Goal: Information Seeking & Learning: Check status

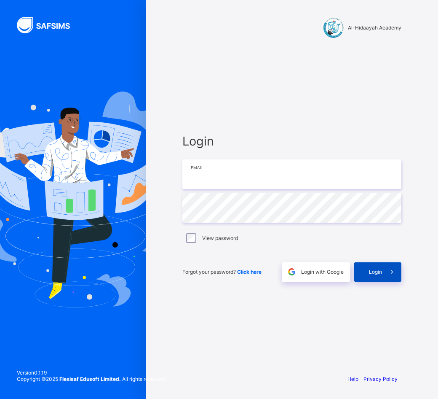
type input "**********"
click at [386, 273] on span at bounding box center [391, 271] width 19 height 19
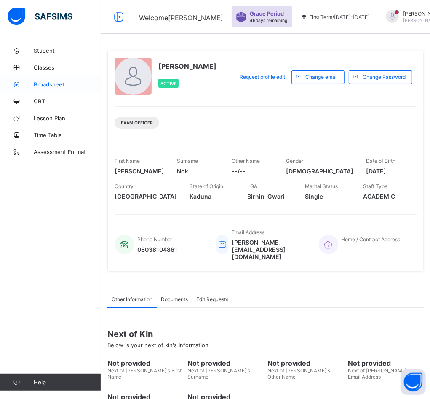
click at [52, 83] on span "Broadsheet" at bounding box center [67, 84] width 67 height 7
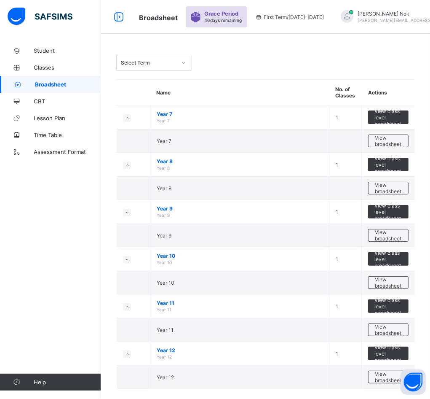
click at [391, 253] on span "View class level broadsheet" at bounding box center [389, 259] width 28 height 19
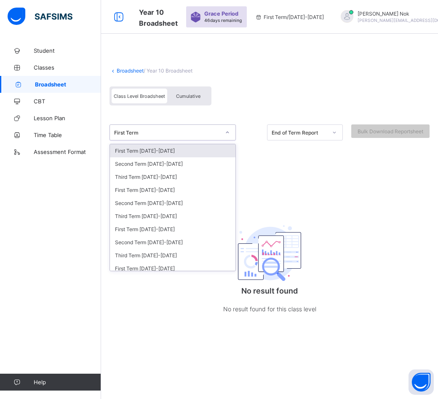
click at [199, 133] on div "First Term" at bounding box center [167, 132] width 106 height 6
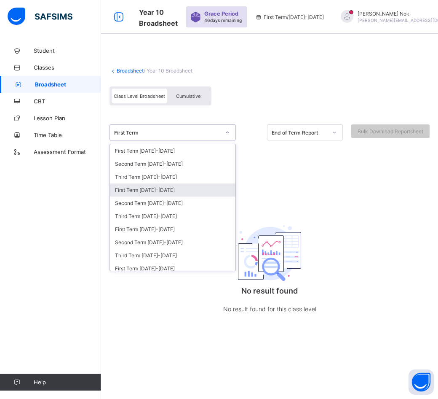
click at [174, 187] on div "First Term [DATE]-[DATE]" at bounding box center [173, 189] width 126 height 13
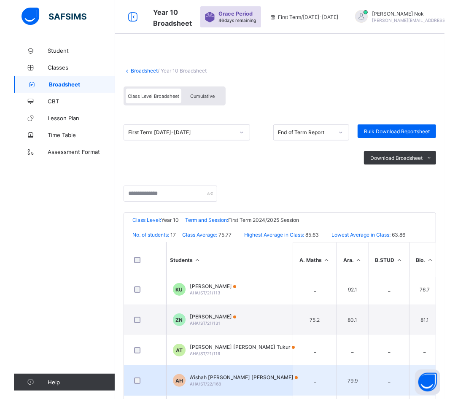
scroll to position [27, 0]
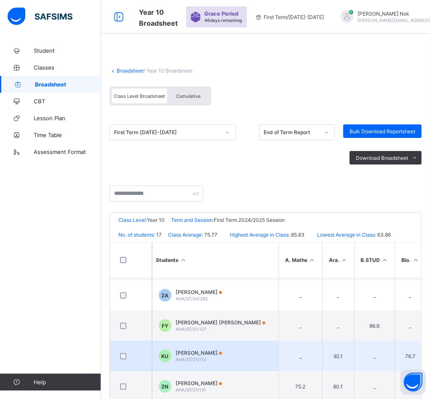
click at [209, 351] on span "[PERSON_NAME]" at bounding box center [199, 352] width 46 height 6
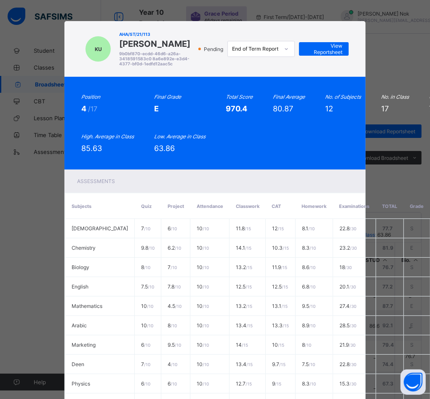
drag, startPoint x: 115, startPoint y: 43, endPoint x: 150, endPoint y: 56, distance: 38.1
click at [150, 49] on span "[PERSON_NAME]" at bounding box center [156, 44] width 75 height 10
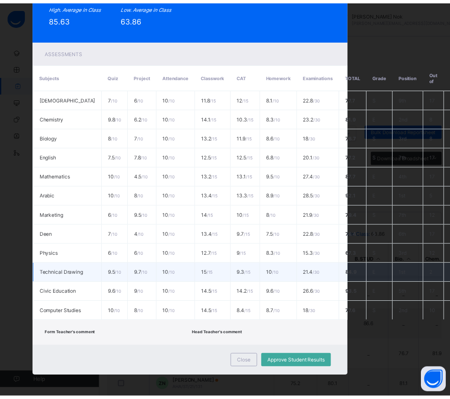
scroll to position [153, 36]
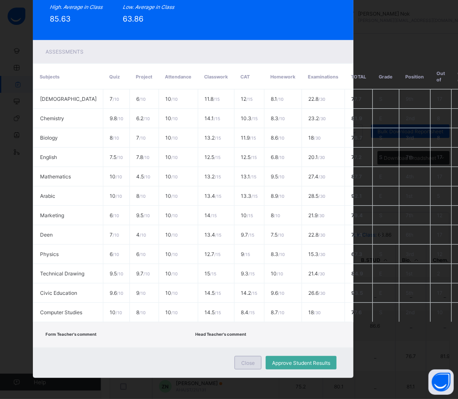
click at [242, 360] on span "Close" at bounding box center [247, 363] width 13 height 6
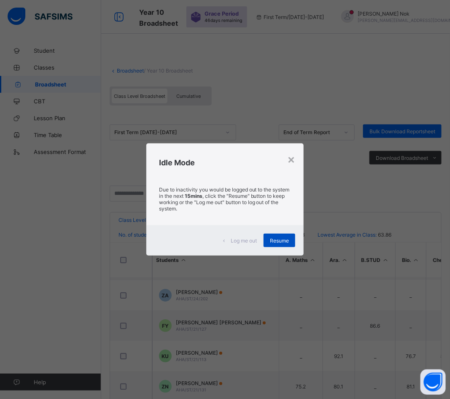
click at [285, 237] on span "Resume" at bounding box center [279, 240] width 19 height 6
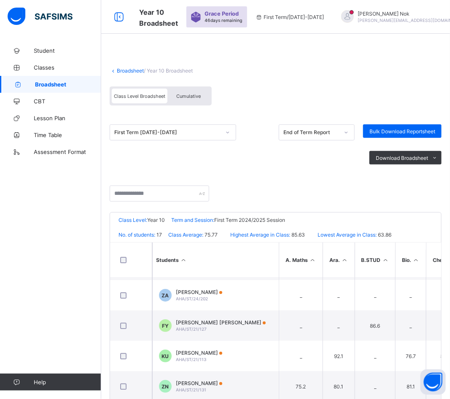
click at [214, 134] on div "First Term [DATE]-[DATE]" at bounding box center [165, 132] width 110 height 12
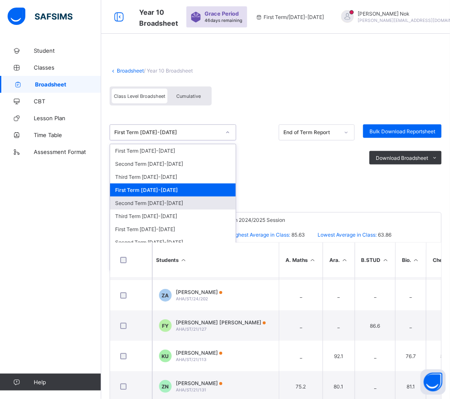
click at [159, 200] on div "Second Term [DATE]-[DATE]" at bounding box center [173, 202] width 126 height 13
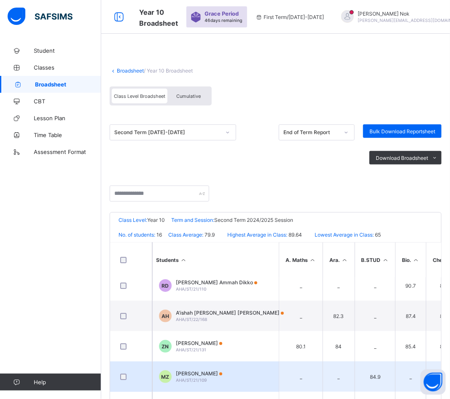
scroll to position [53, 0]
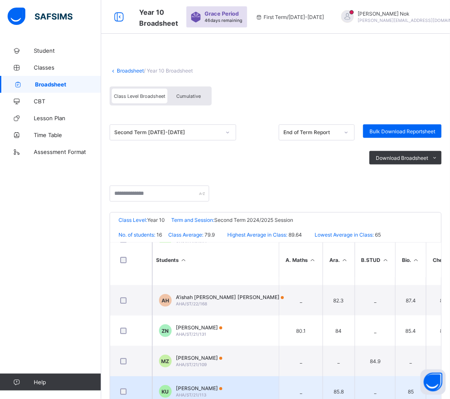
click at [196, 387] on span "[PERSON_NAME]" at bounding box center [199, 388] width 46 height 6
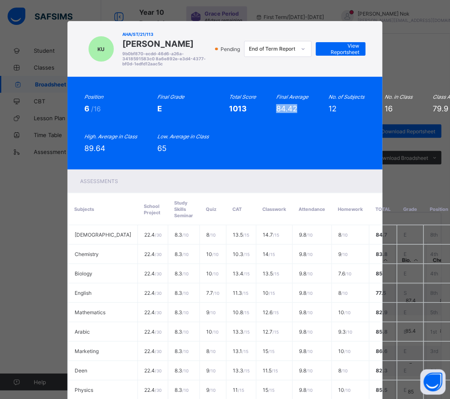
drag, startPoint x: 272, startPoint y: 114, endPoint x: 292, endPoint y: 114, distance: 19.4
click at [292, 113] on span "84.42" at bounding box center [286, 108] width 21 height 9
copy span "84.42"
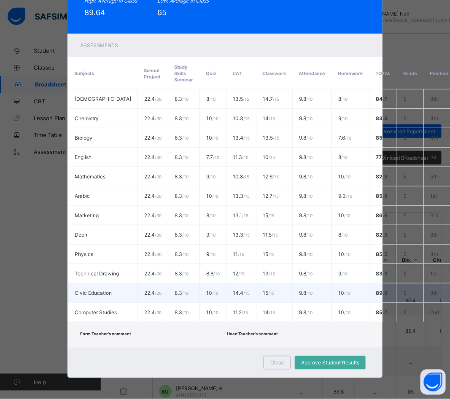
scroll to position [158, 0]
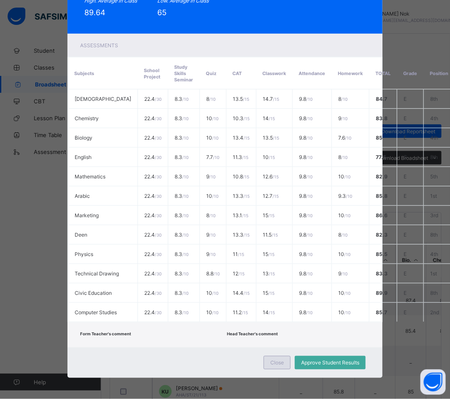
click at [276, 360] on span "Close" at bounding box center [276, 363] width 13 height 6
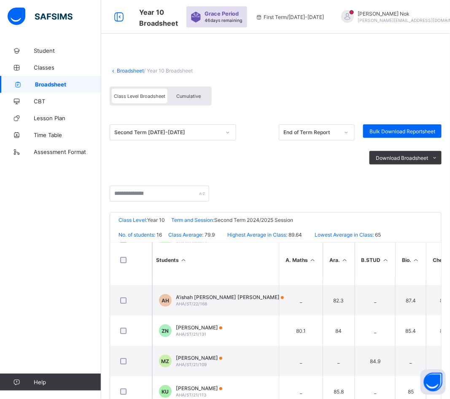
click at [183, 131] on div "Second Term [DATE]-[DATE]" at bounding box center [167, 132] width 106 height 6
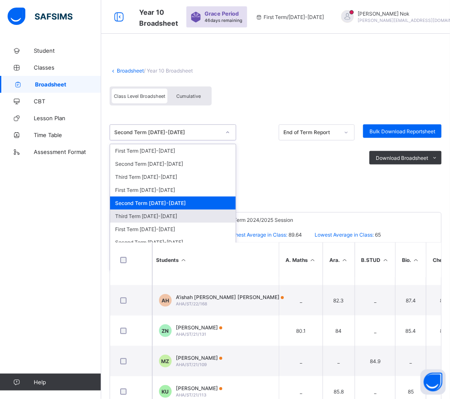
click at [152, 213] on div "Third Term [DATE]-[DATE]" at bounding box center [173, 216] width 126 height 13
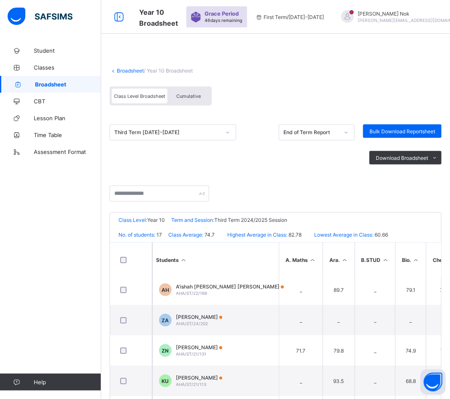
scroll to position [105, 0]
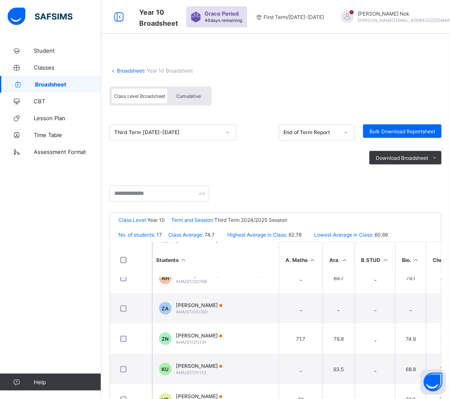
click at [210, 365] on span "[PERSON_NAME]" at bounding box center [199, 366] width 46 height 6
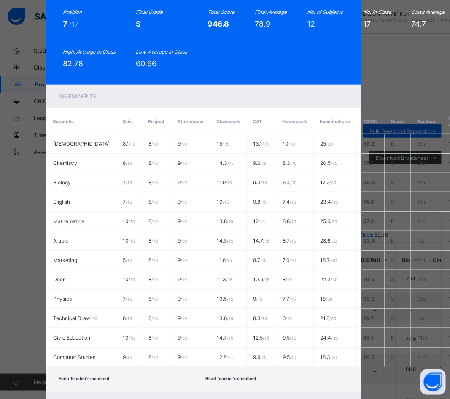
scroll to position [153, 21]
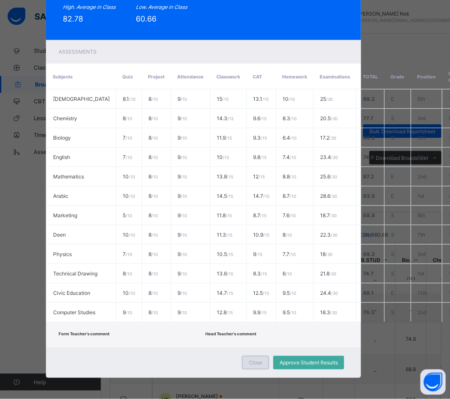
click at [258, 359] on div "Close" at bounding box center [255, 362] width 27 height 13
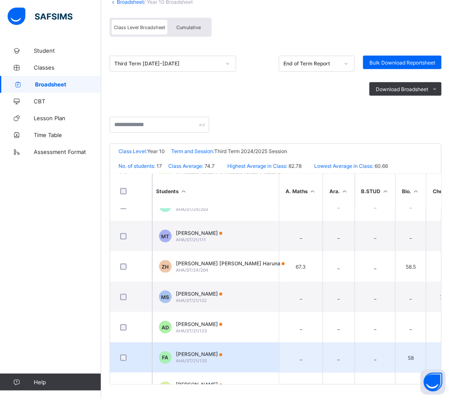
scroll to position [238, 0]
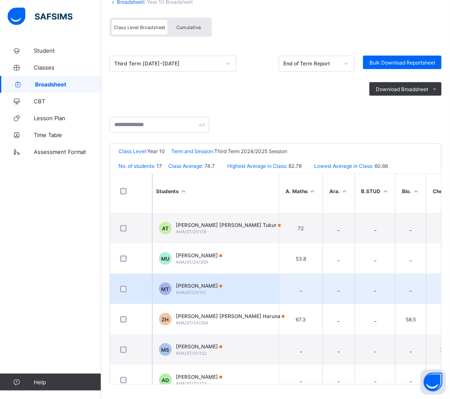
click at [212, 285] on span "[PERSON_NAME]" at bounding box center [199, 285] width 46 height 6
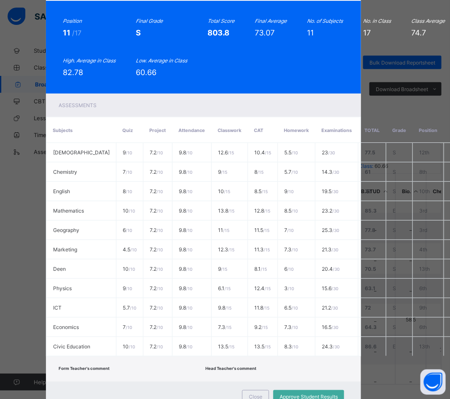
scroll to position [0, 21]
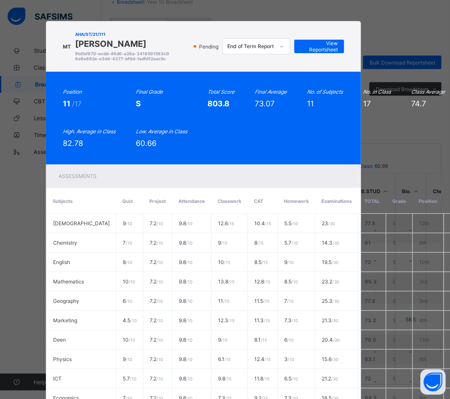
drag, startPoint x: 120, startPoint y: 54, endPoint x: 98, endPoint y: 45, distance: 23.8
click at [98, 45] on span "[PERSON_NAME]" at bounding box center [132, 44] width 114 height 10
copy span "[PERSON_NAME]"
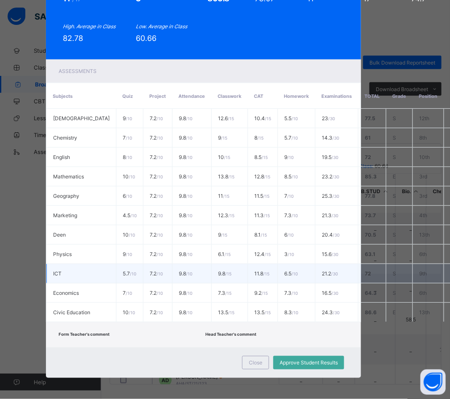
scroll to position [123, 21]
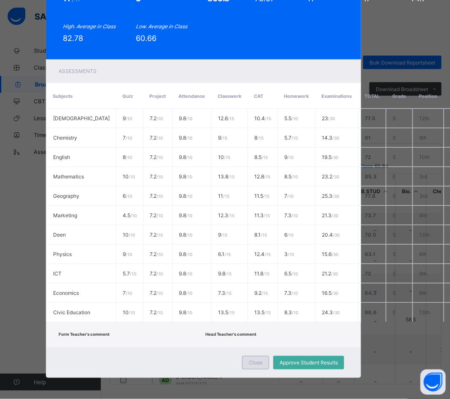
click at [249, 360] on span "Close" at bounding box center [255, 363] width 13 height 6
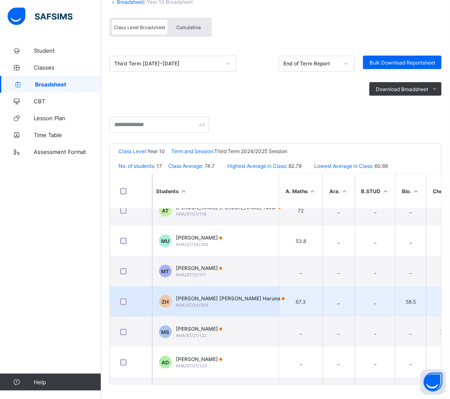
scroll to position [238, 0]
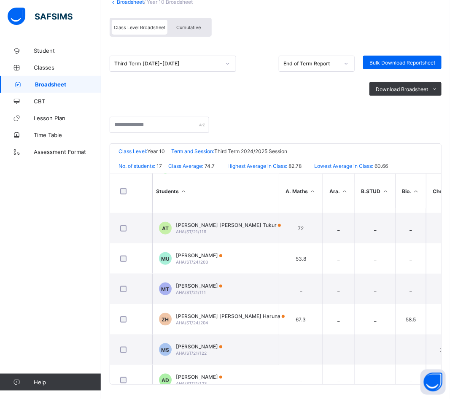
click at [199, 283] on span "[PERSON_NAME]" at bounding box center [199, 285] width 46 height 6
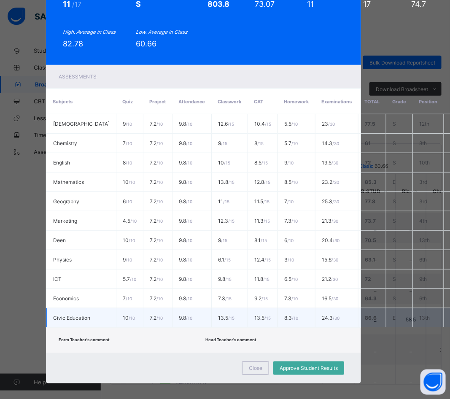
scroll to position [123, 21]
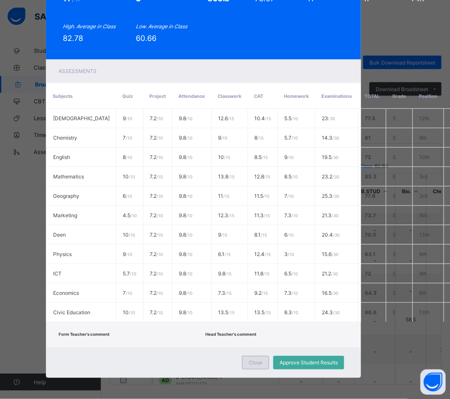
click at [254, 360] on span "Close" at bounding box center [255, 363] width 13 height 6
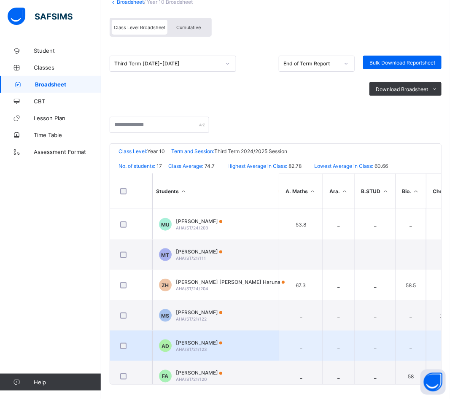
scroll to position [291, 0]
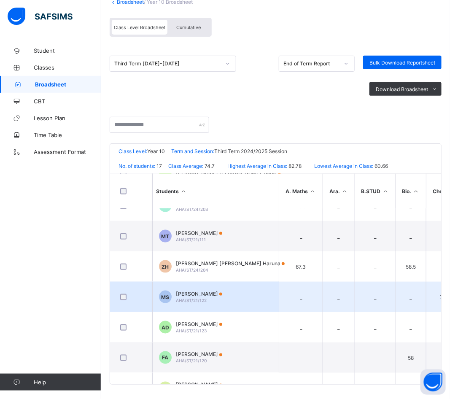
click at [207, 293] on span "[PERSON_NAME]" at bounding box center [199, 293] width 46 height 6
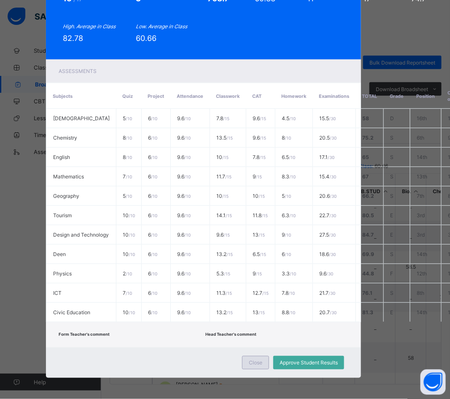
click at [256, 360] on span "Close" at bounding box center [255, 363] width 13 height 6
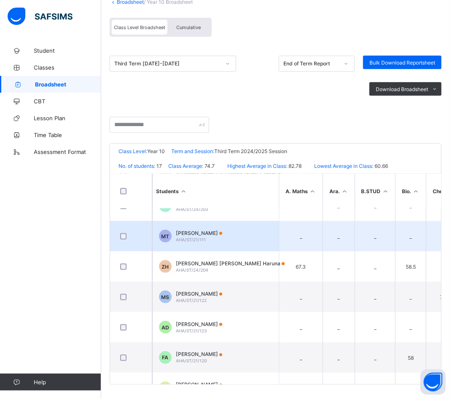
click at [205, 231] on span "[PERSON_NAME]" at bounding box center [199, 233] width 46 height 6
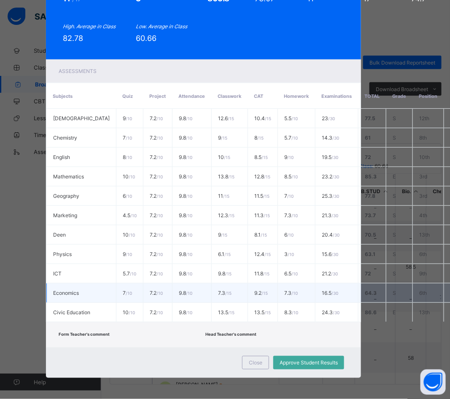
scroll to position [123, 21]
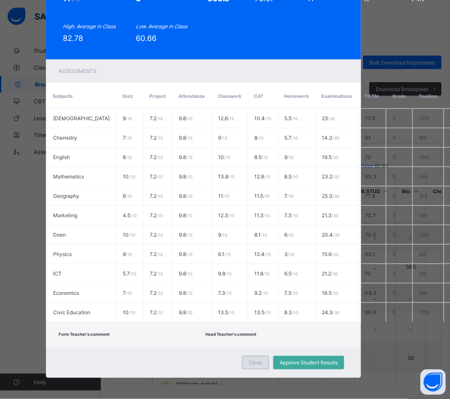
click at [252, 360] on span "Close" at bounding box center [255, 363] width 13 height 6
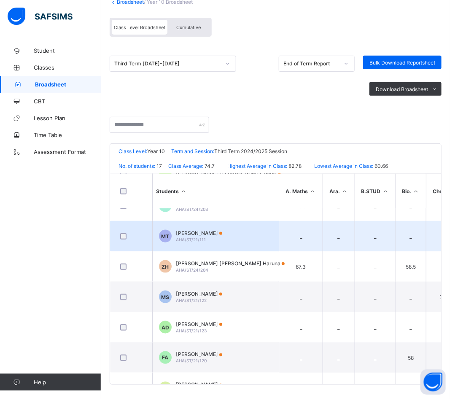
click at [209, 231] on span "[PERSON_NAME]" at bounding box center [199, 233] width 46 height 6
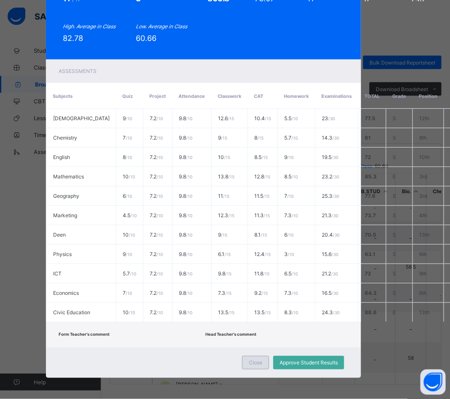
click at [256, 357] on div "Close" at bounding box center [255, 362] width 27 height 13
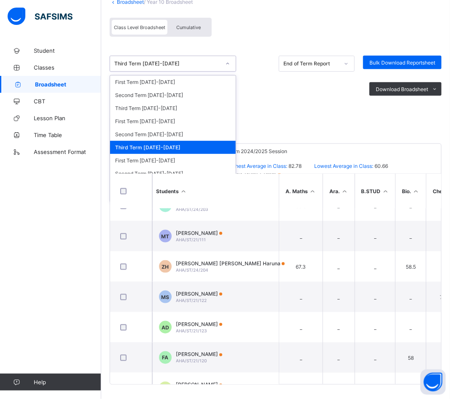
click at [202, 61] on div "Third Term [DATE]-[DATE]" at bounding box center [167, 64] width 106 height 6
click at [149, 81] on div "First Term [DATE]-[DATE]" at bounding box center [173, 81] width 126 height 13
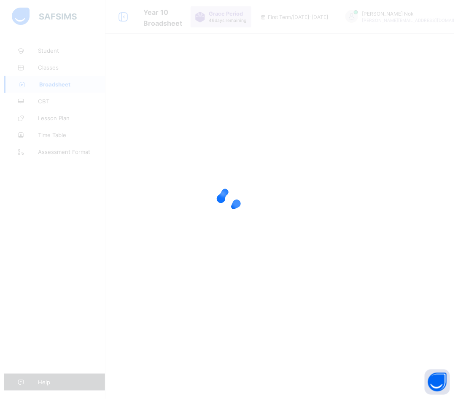
scroll to position [0, 0]
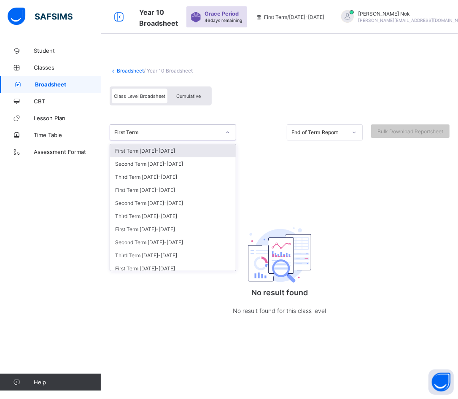
click at [169, 134] on div "First Term" at bounding box center [165, 132] width 110 height 12
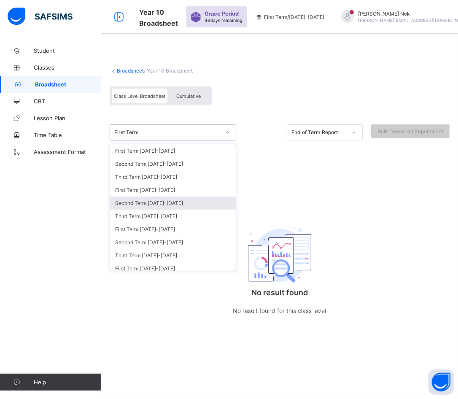
click at [162, 199] on div "Second Term [DATE]-[DATE]" at bounding box center [173, 202] width 126 height 13
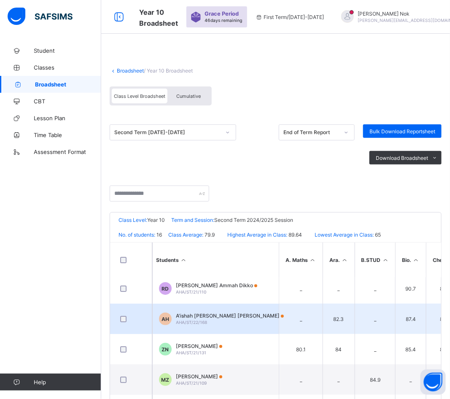
scroll to position [53, 0]
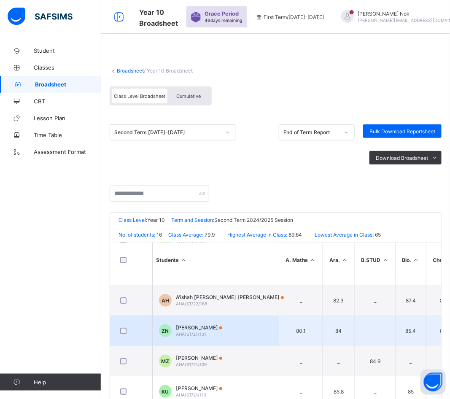
click at [208, 329] on div "Zainab Habib Nuhu AHA/ST/21/131" at bounding box center [199, 330] width 46 height 13
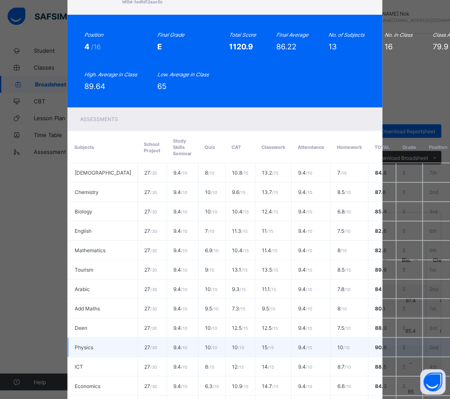
scroll to position [156, 0]
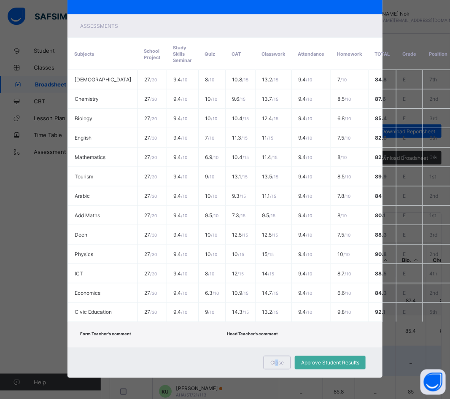
drag, startPoint x: 276, startPoint y: 355, endPoint x: 277, endPoint y: 344, distance: 10.2
click at [277, 360] on span "Close" at bounding box center [276, 363] width 13 height 6
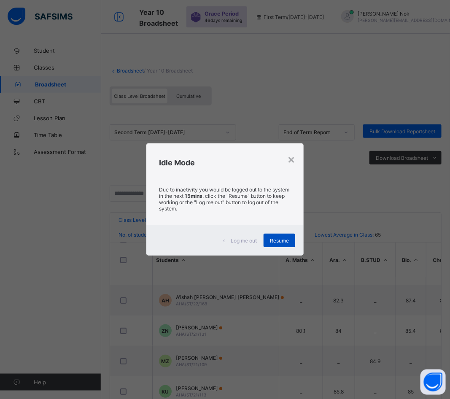
click at [280, 237] on span "Resume" at bounding box center [279, 240] width 19 height 6
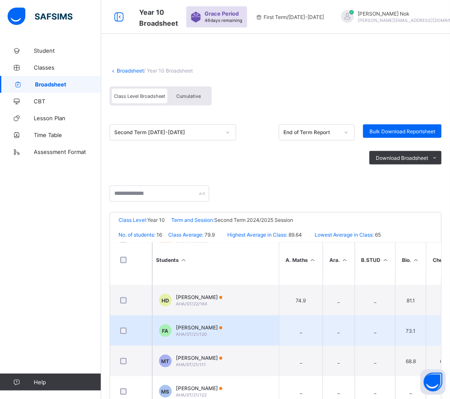
scroll to position [313, 0]
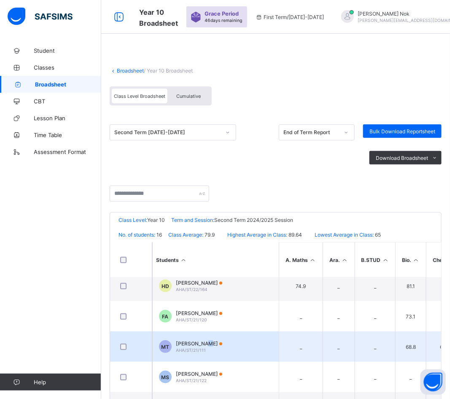
click at [212, 340] on span "[PERSON_NAME]" at bounding box center [199, 343] width 46 height 6
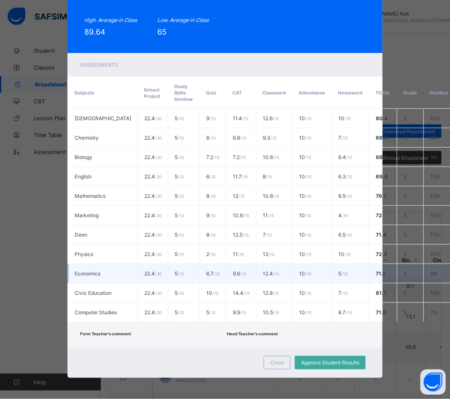
scroll to position [134, 0]
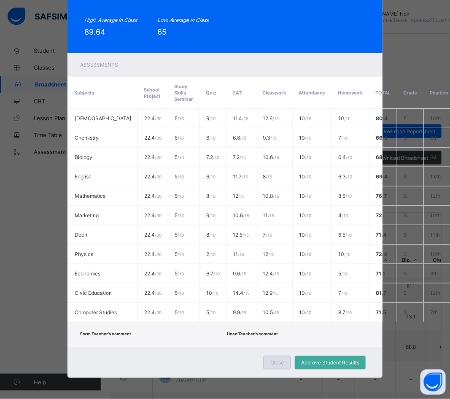
click at [277, 360] on span "Close" at bounding box center [276, 363] width 13 height 6
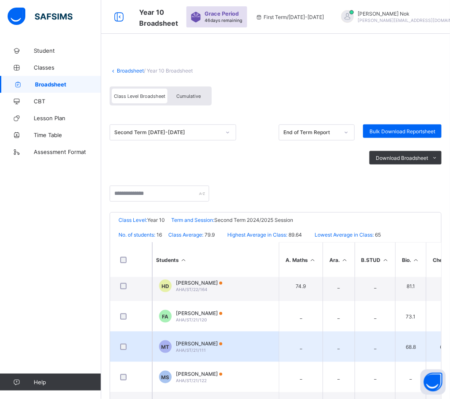
click at [210, 340] on span "[PERSON_NAME]" at bounding box center [199, 343] width 46 height 6
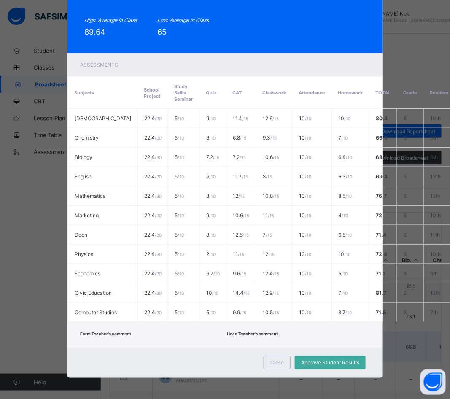
click at [277, 360] on span "Close" at bounding box center [276, 363] width 13 height 6
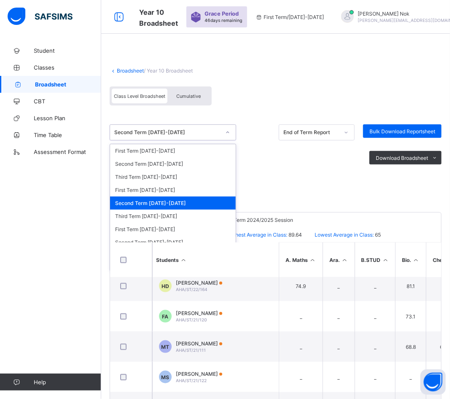
click at [186, 131] on div "Second Term [DATE]-[DATE]" at bounding box center [167, 132] width 106 height 6
click at [153, 210] on div "Third Term [DATE]-[DATE]" at bounding box center [173, 216] width 126 height 13
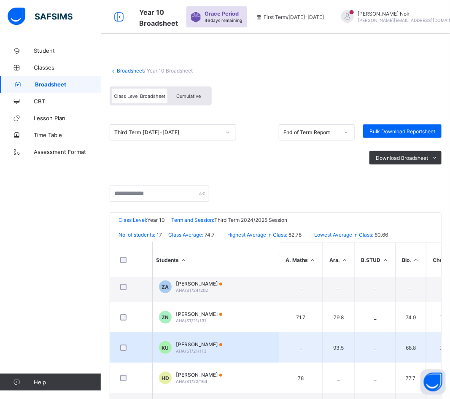
scroll to position [158, 0]
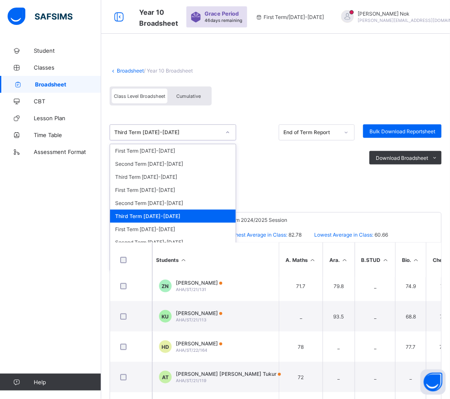
click at [189, 129] on div "Third Term [DATE]-[DATE]" at bounding box center [167, 132] width 106 height 6
click at [162, 197] on div "Second Term [DATE]-[DATE]" at bounding box center [173, 202] width 126 height 13
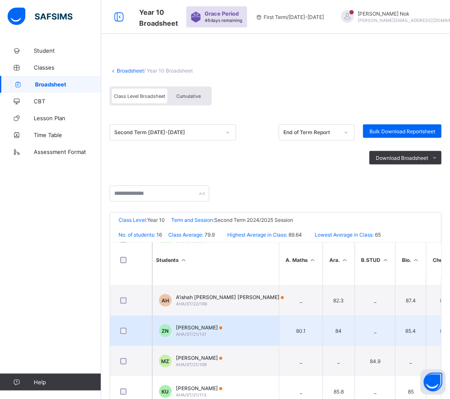
scroll to position [105, 0]
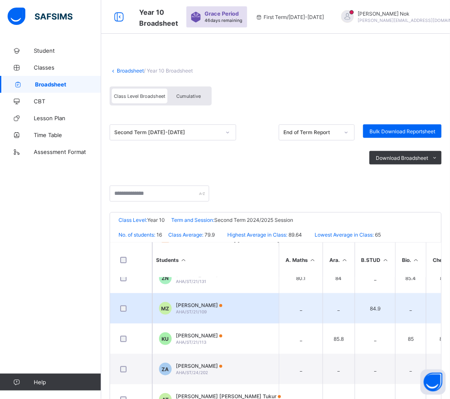
click at [208, 306] on div "Maryam Usman Zarma AHA/ST/21/109" at bounding box center [199, 308] width 46 height 13
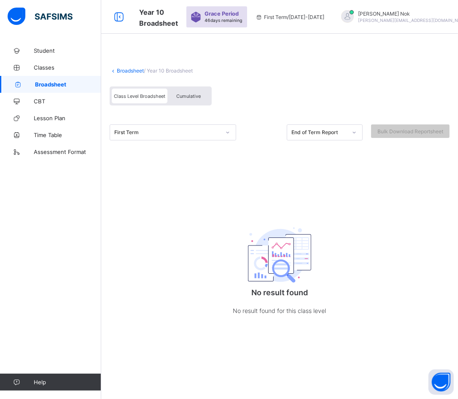
click at [202, 133] on div "First Term" at bounding box center [167, 132] width 106 height 6
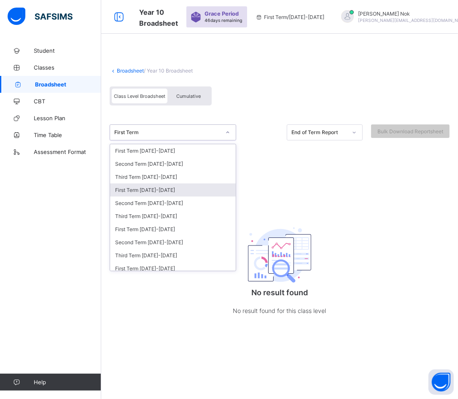
click at [171, 187] on div "First Term [DATE]-[DATE]" at bounding box center [173, 189] width 126 height 13
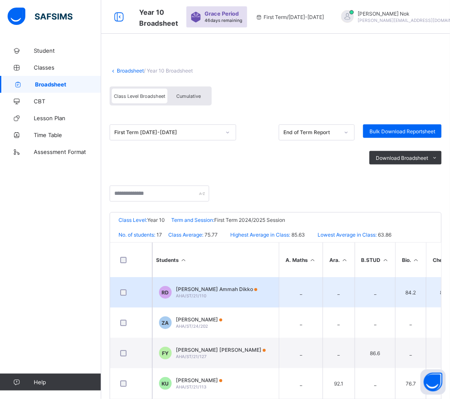
scroll to position [53, 0]
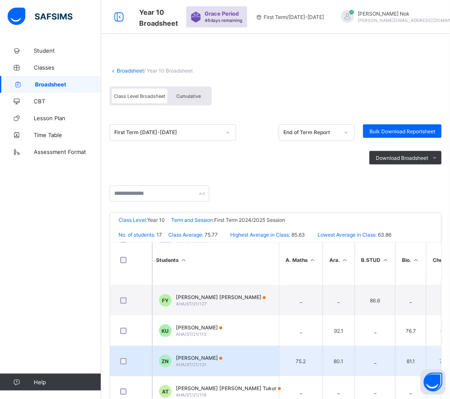
click at [194, 304] on span "[PERSON_NAME]" at bounding box center [199, 358] width 46 height 6
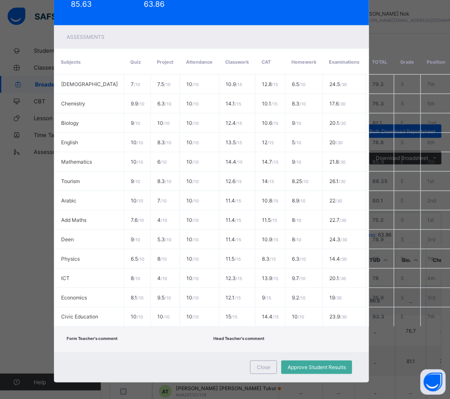
scroll to position [150, 13]
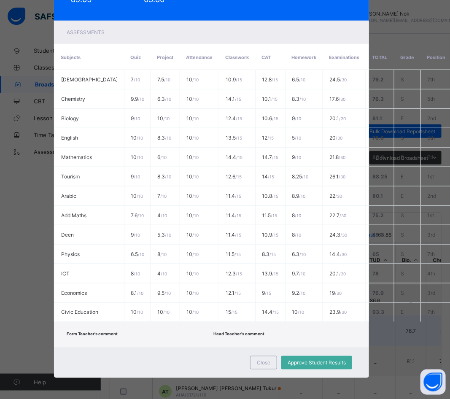
drag, startPoint x: 266, startPoint y: 357, endPoint x: 266, endPoint y: 329, distance: 28.7
click at [266, 304] on div "Close" at bounding box center [263, 362] width 27 height 13
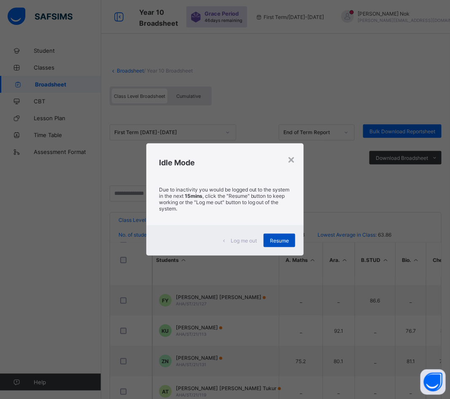
click at [282, 237] on span "Resume" at bounding box center [279, 240] width 19 height 6
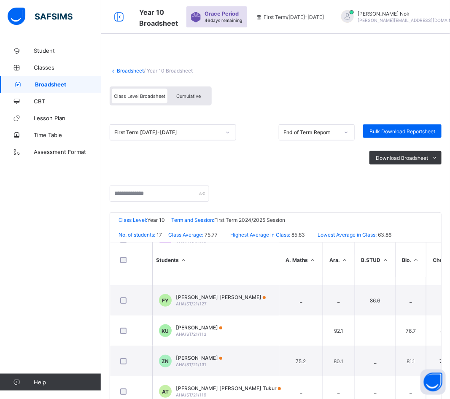
click at [194, 130] on div "First Term [DATE]-[DATE]" at bounding box center [167, 132] width 106 height 6
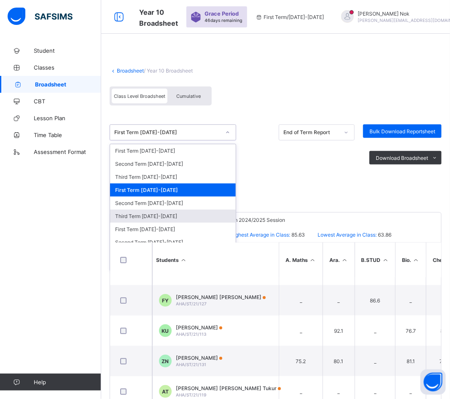
click at [159, 210] on div "Third Term [DATE]-[DATE]" at bounding box center [173, 216] width 126 height 13
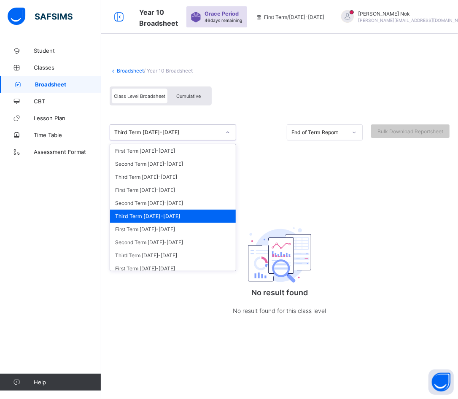
click at [200, 133] on div "Third Term [DATE]-[DATE]" at bounding box center [167, 132] width 106 height 6
click at [169, 198] on div "Second Term [DATE]-[DATE]" at bounding box center [173, 202] width 126 height 13
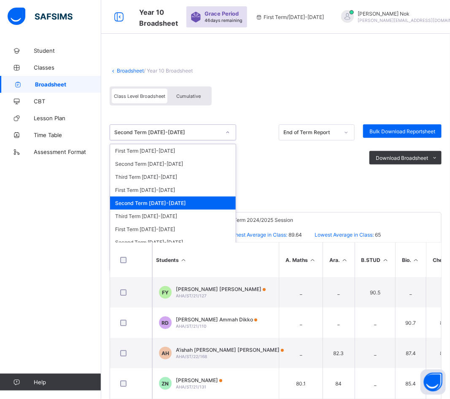
click at [199, 132] on div "Second Term [DATE]-[DATE]" at bounding box center [167, 132] width 106 height 6
click at [148, 210] on div "Third Term [DATE]-[DATE]" at bounding box center [173, 216] width 126 height 13
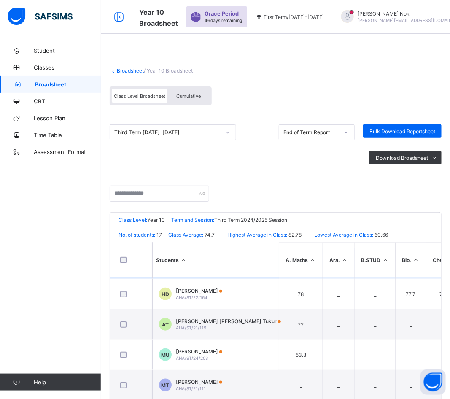
scroll to position [263, 0]
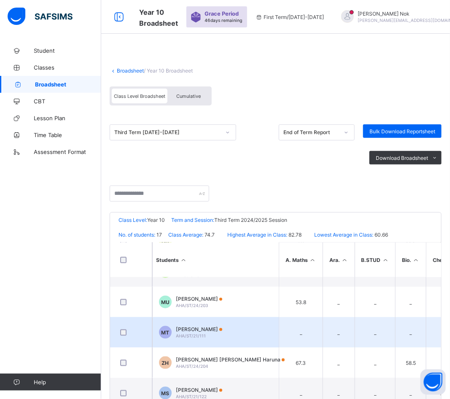
click at [217, 304] on span "[PERSON_NAME]" at bounding box center [199, 329] width 46 height 6
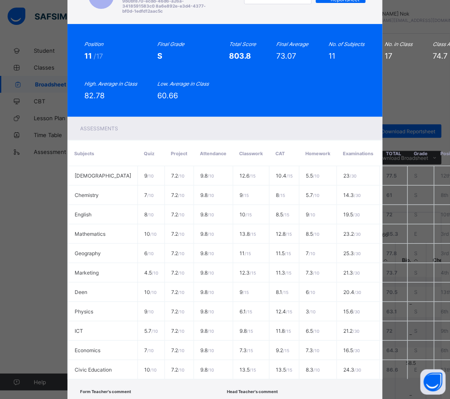
scroll to position [0, 0]
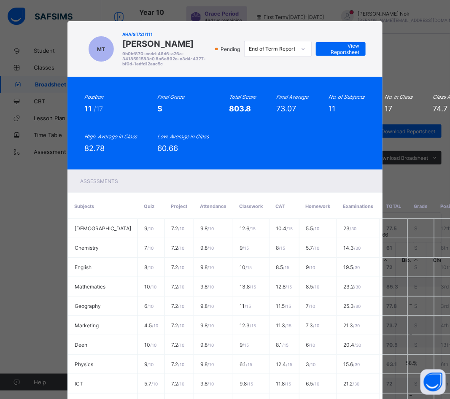
click at [360, 30] on div "MT AHA/ST/21/111 Muhammad Aminu Tukur 9b0bf870-ecdd-46d6-a26a-3418591583c0 8a6e…" at bounding box center [225, 199] width 450 height 399
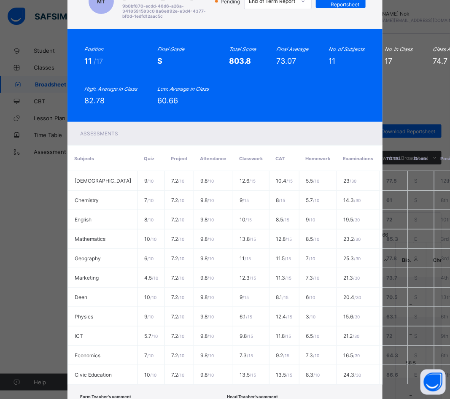
scroll to position [123, 0]
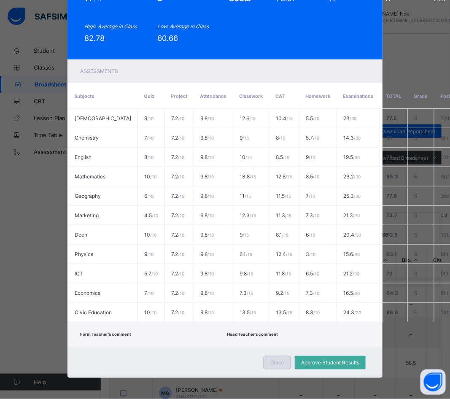
click at [280, 304] on span "Close" at bounding box center [276, 363] width 13 height 6
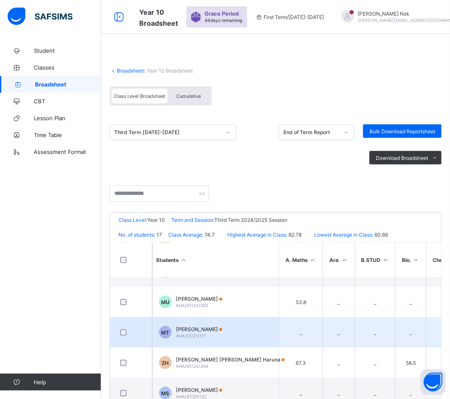
click at [205, 304] on div "Muhammad Aminu Tukur AHA/ST/21/111" at bounding box center [199, 332] width 46 height 13
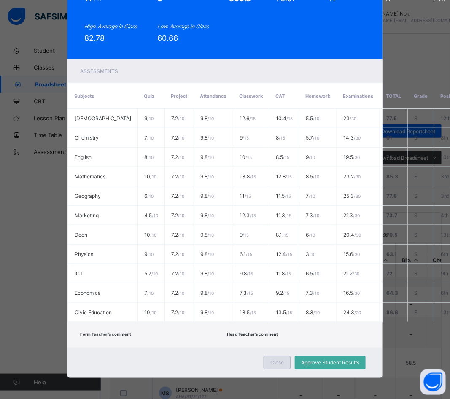
click at [279, 304] on div "Close" at bounding box center [276, 362] width 27 height 13
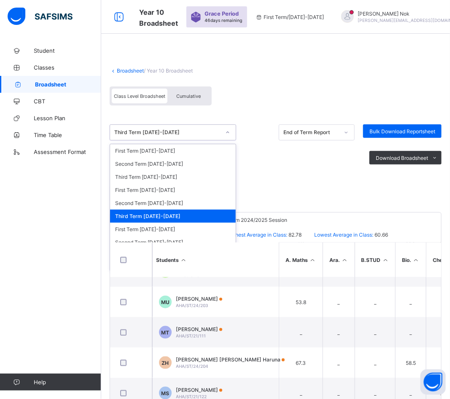
drag, startPoint x: 194, startPoint y: 130, endPoint x: 187, endPoint y: 125, distance: 8.8
click at [192, 129] on div "Third Term [DATE]-[DATE]" at bounding box center [167, 132] width 106 height 6
click at [158, 185] on div "First Term [DATE]-[DATE]" at bounding box center [173, 189] width 126 height 13
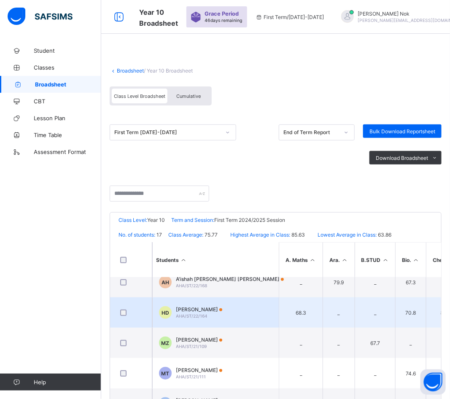
scroll to position [211, 0]
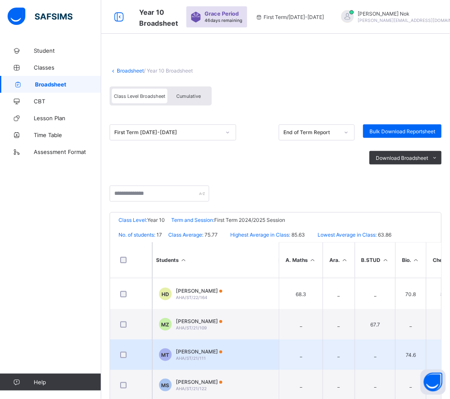
click at [216, 304] on span "[PERSON_NAME]" at bounding box center [199, 351] width 46 height 6
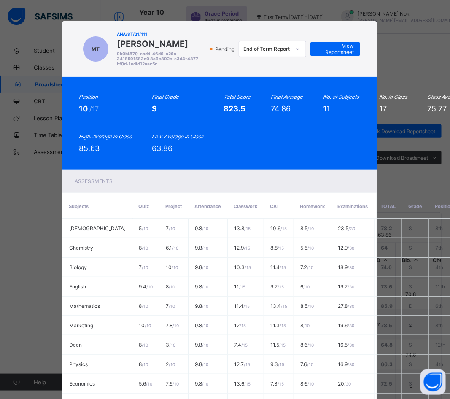
scroll to position [0, 8]
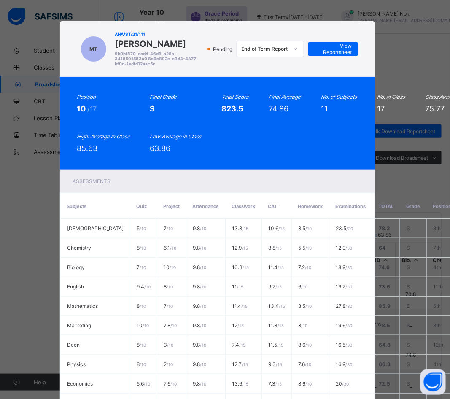
click at [360, 49] on div "MT AHA/ST/21/111 Muhammad Aminu Tukur 9b0bf870-ecdd-46d6-a26a-3418591583c0 8a6e…" at bounding box center [225, 199] width 450 height 399
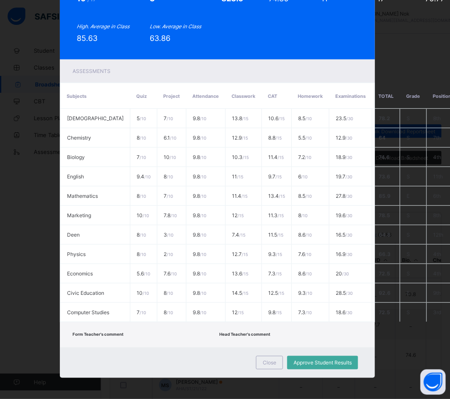
scroll to position [129, 8]
click at [266, 304] on span "Close" at bounding box center [269, 363] width 13 height 6
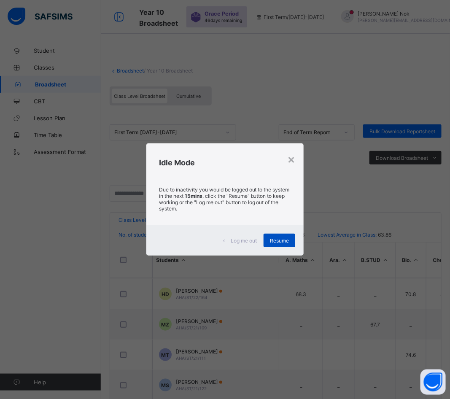
click at [276, 243] on div "Resume" at bounding box center [279, 240] width 32 height 13
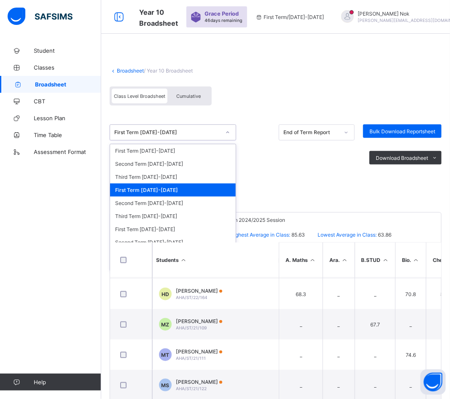
click at [196, 131] on div "First Term [DATE]-[DATE]" at bounding box center [167, 132] width 106 height 6
click at [157, 212] on div "Third Term [DATE]-[DATE]" at bounding box center [173, 216] width 126 height 13
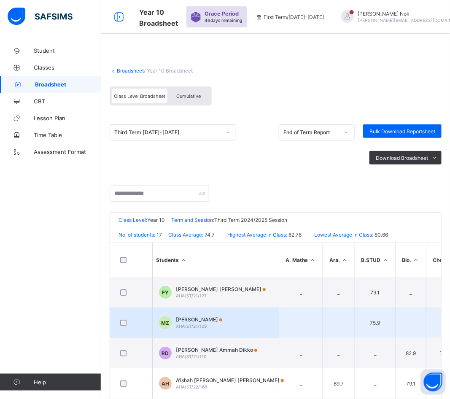
click at [204, 304] on span "[PERSON_NAME]" at bounding box center [199, 319] width 46 height 6
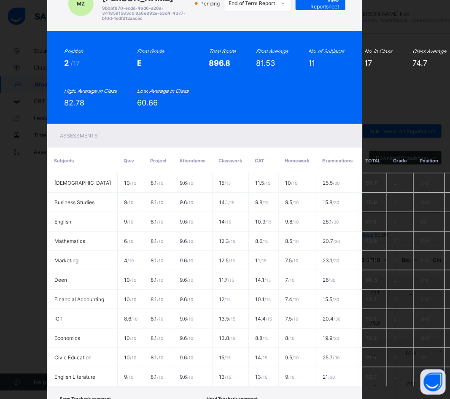
scroll to position [0, 20]
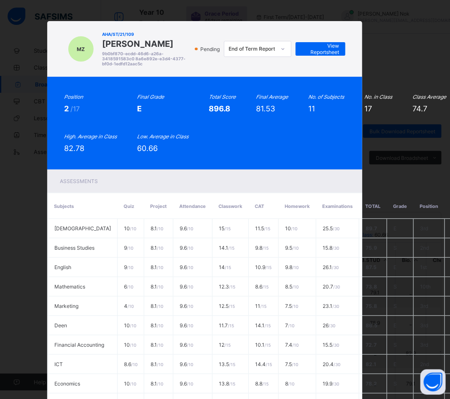
drag, startPoint x: 97, startPoint y: 43, endPoint x: 191, endPoint y: 42, distance: 93.6
click at [191, 42] on div "MZ AHA/ST/21/109 Maryam Usman Zarma 9b0bf870-ecdd-46d6-a26a-3418591583c0 8a6e89…" at bounding box center [204, 49] width 281 height 39
copy span "[PERSON_NAME]"
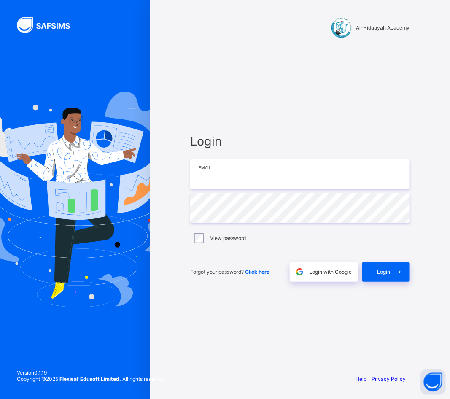
type input "**********"
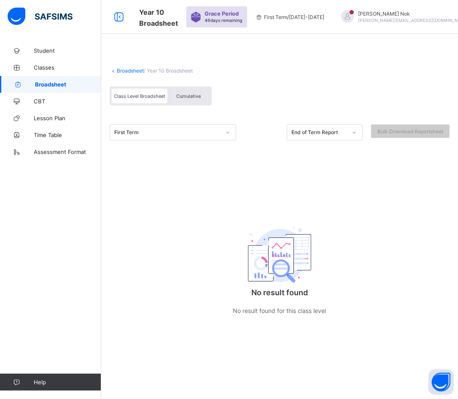
click at [190, 131] on div "First Term" at bounding box center [167, 132] width 106 height 6
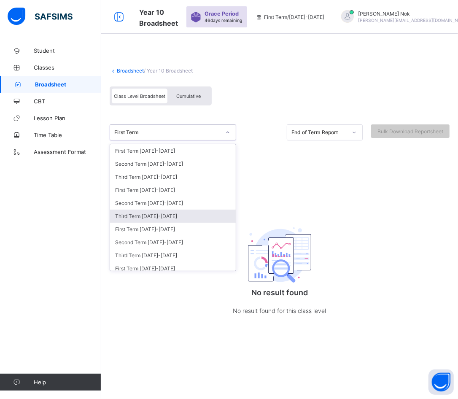
click at [150, 210] on div "Third Term [DATE]-[DATE]" at bounding box center [173, 216] width 126 height 13
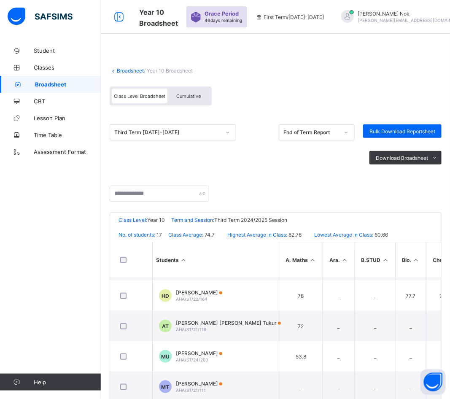
scroll to position [211, 0]
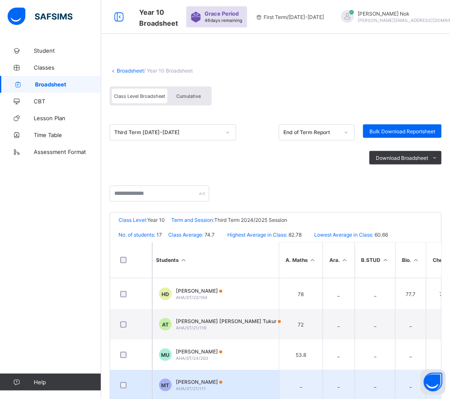
click at [212, 379] on span "[PERSON_NAME]" at bounding box center [199, 382] width 46 height 6
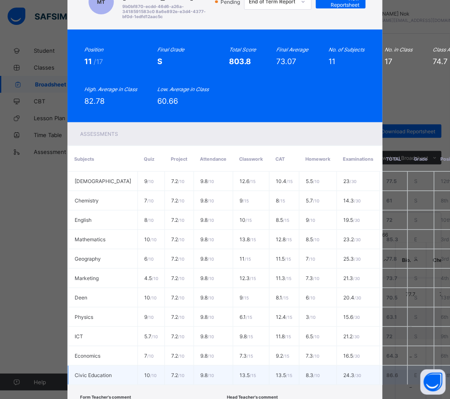
scroll to position [123, 0]
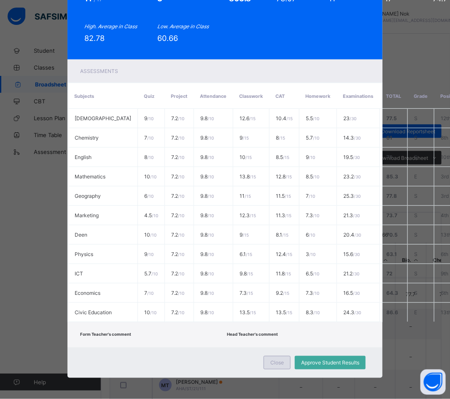
click at [277, 358] on div "Close" at bounding box center [276, 362] width 27 height 13
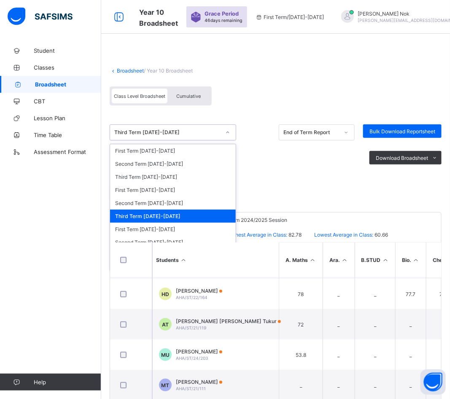
click at [188, 129] on div "Third Term [DATE]-[DATE]" at bounding box center [167, 132] width 106 height 6
click at [154, 188] on div "First Term [DATE]-[DATE]" at bounding box center [173, 189] width 126 height 13
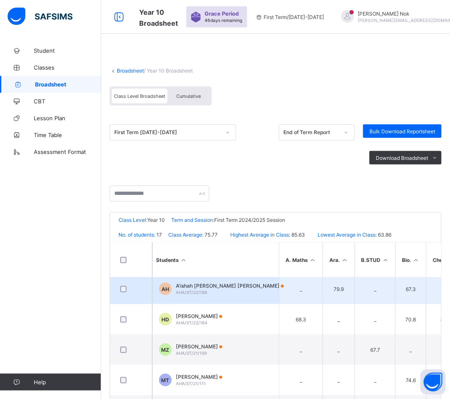
scroll to position [211, 0]
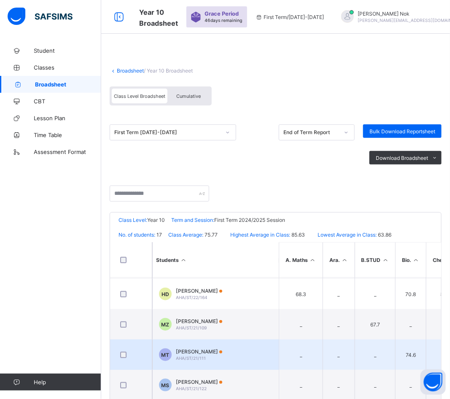
click at [204, 350] on span "[PERSON_NAME]" at bounding box center [199, 351] width 46 height 6
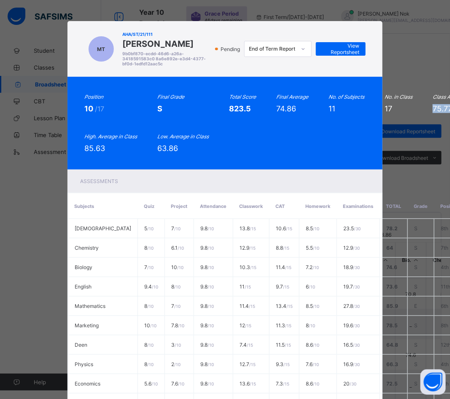
scroll to position [0, 40]
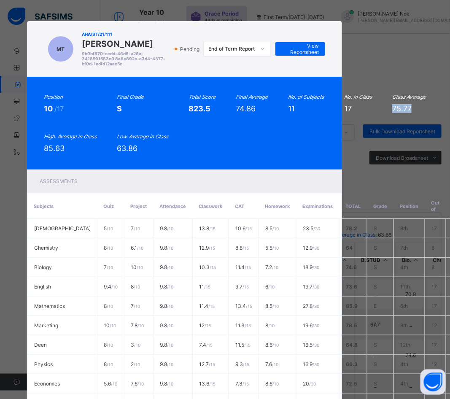
drag, startPoint x: 430, startPoint y: 114, endPoint x: 445, endPoint y: 114, distance: 14.8
click at [445, 114] on div "MT AHA/ST/21/111 Muhammad Aminu Tukur 9b0bf870-ecdd-46d6-a26a-3418591583c0 8a6e…" at bounding box center [225, 199] width 450 height 399
copy span "75.77"
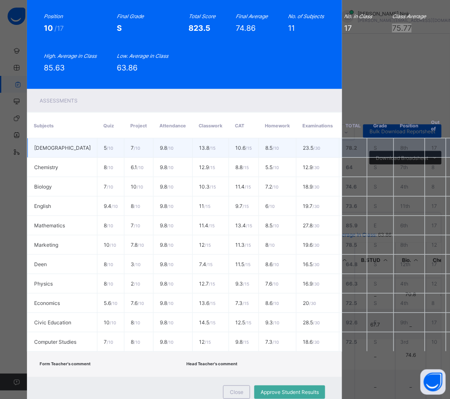
scroll to position [105, 40]
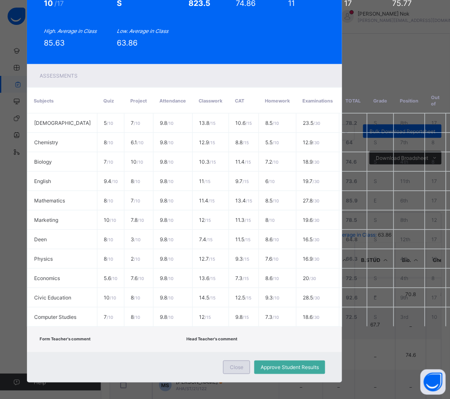
click at [235, 371] on span "Close" at bounding box center [236, 367] width 13 height 6
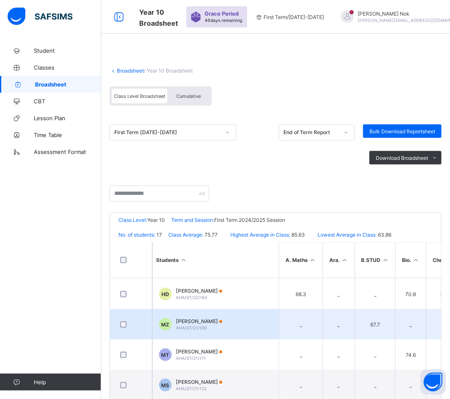
click at [212, 322] on span "[PERSON_NAME]" at bounding box center [199, 321] width 46 height 6
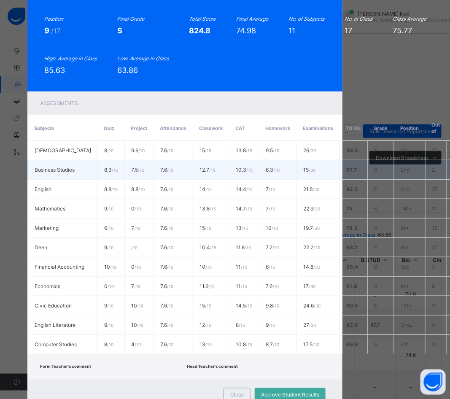
scroll to position [105, 40]
